Goal: Go to known website: Access a specific website the user already knows

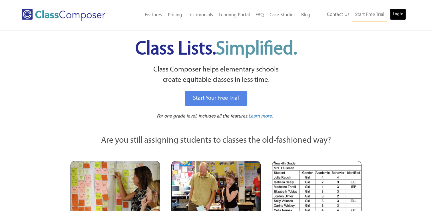
click at [402, 15] on link "Log In" at bounding box center [398, 14] width 16 height 11
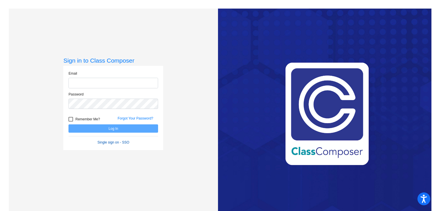
click at [116, 143] on form "Email Password Remember Me? Forgot Your Password? Log In Single sign on - SSO" at bounding box center [114, 108] width 90 height 74
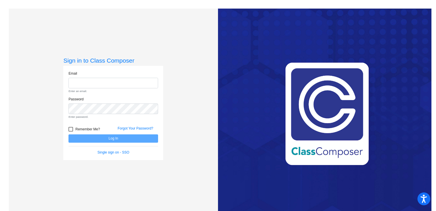
click at [115, 156] on div "Email Enter an email. Password Enter password. Remember Me? Forgot Your Passwor…" at bounding box center [113, 113] width 100 height 94
click at [112, 153] on link "Single sign on - SSO" at bounding box center [114, 152] width 32 height 4
